Goal: Information Seeking & Learning: Find specific page/section

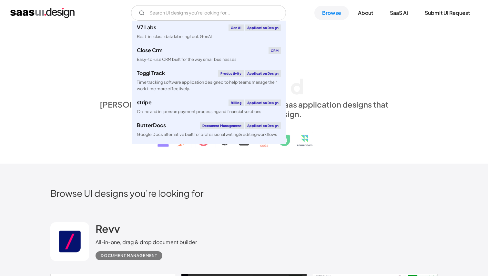
click at [209, 18] on input "Email Form" at bounding box center [208, 12] width 155 height 15
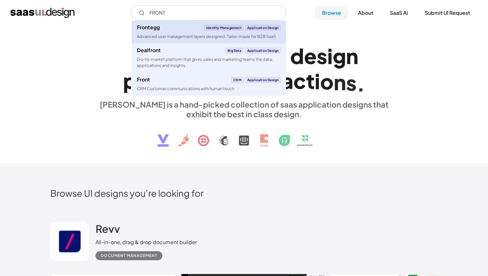
click at [187, 38] on div "Advanced user management layers designed. Tailor-made for B2B SaaS" at bounding box center [206, 37] width 139 height 6
type input "FRONT"
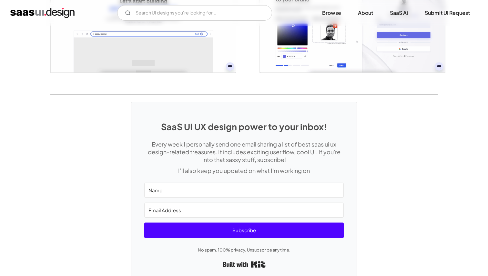
scroll to position [1550, 0]
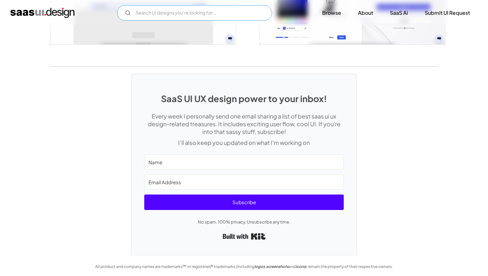
click at [176, 13] on input "Email Form" at bounding box center [194, 12] width 155 height 15
